Goal: Browse casually: Explore the website without a specific task or goal

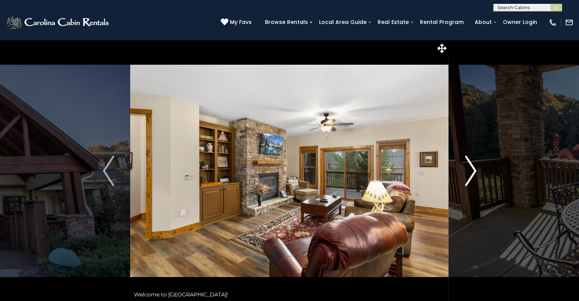
click at [468, 173] on img "Next" at bounding box center [470, 171] width 11 height 30
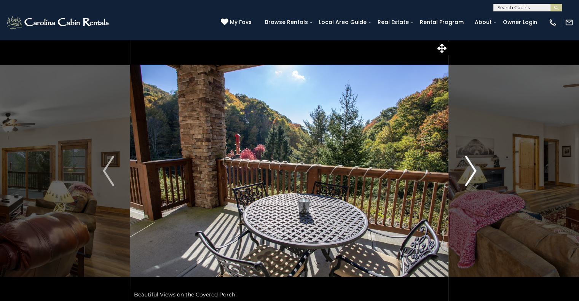
click at [468, 173] on img "Next" at bounding box center [470, 171] width 11 height 30
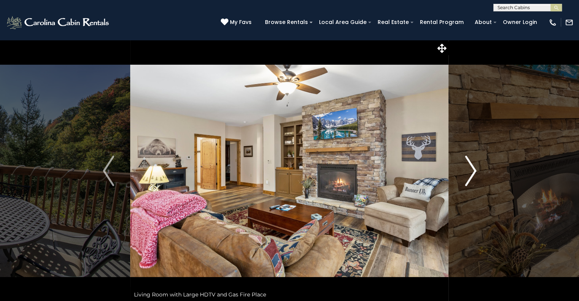
click at [468, 173] on img "Next" at bounding box center [470, 171] width 11 height 30
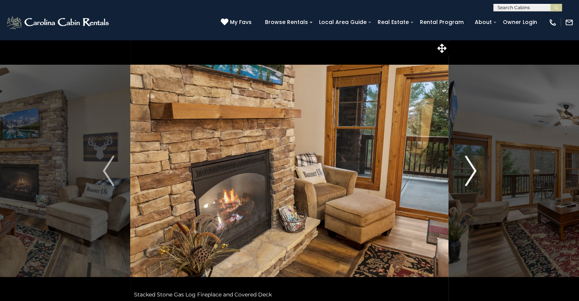
click at [468, 173] on img "Next" at bounding box center [470, 171] width 11 height 30
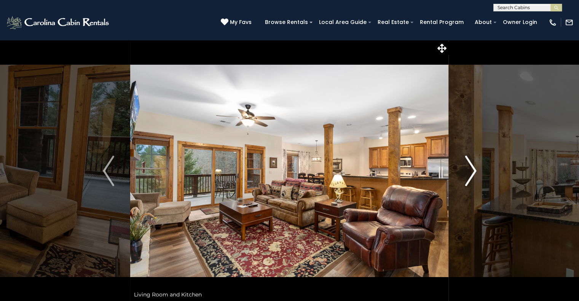
click at [468, 173] on img "Next" at bounding box center [470, 171] width 11 height 30
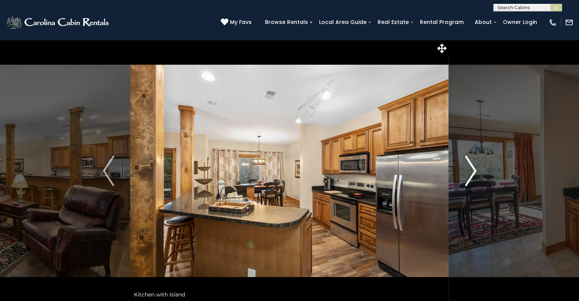
click at [468, 173] on img "Next" at bounding box center [470, 171] width 11 height 30
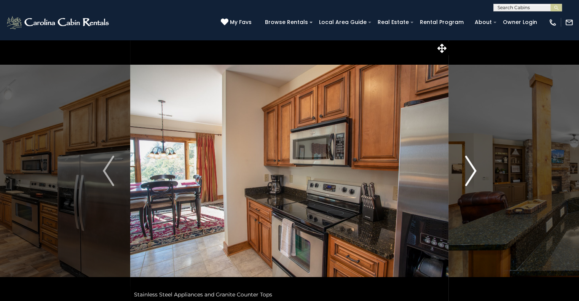
click at [468, 173] on img "Next" at bounding box center [470, 171] width 11 height 30
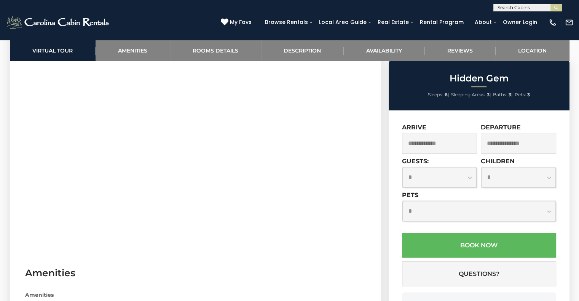
scroll to position [343, 0]
